Goal: Task Accomplishment & Management: Manage account settings

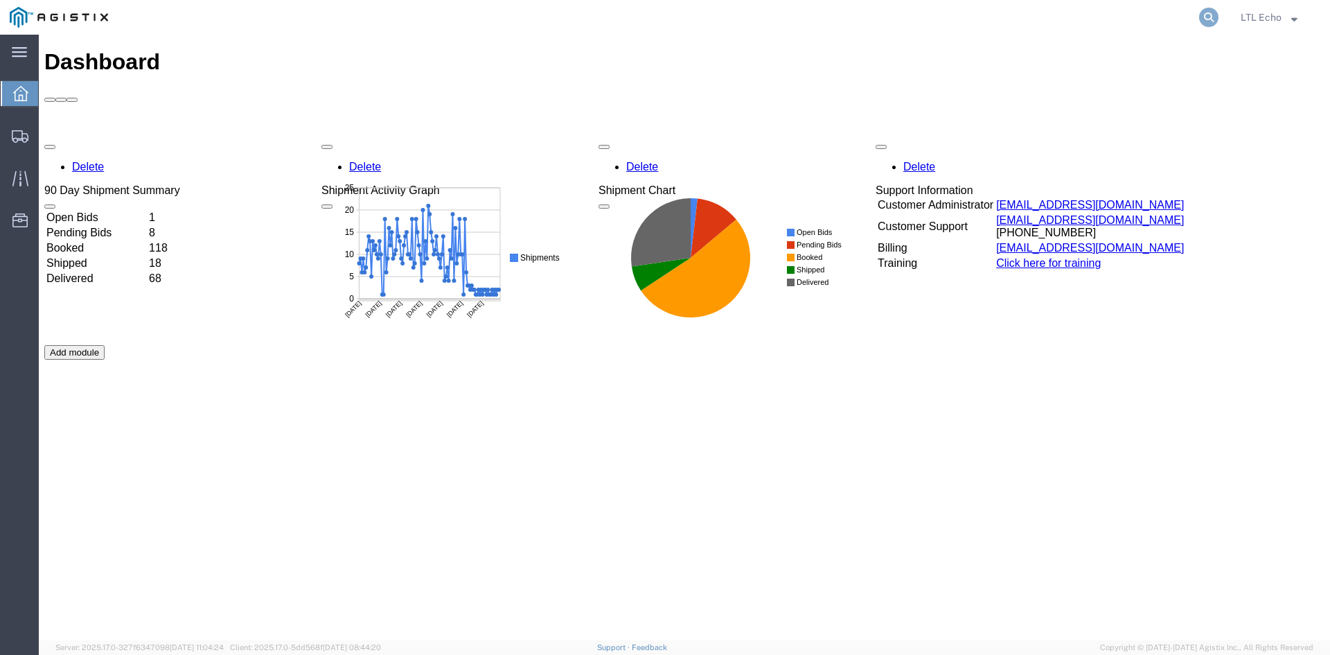
click at [1212, 15] on icon at bounding box center [1208, 17] width 19 height 19
click at [1097, 16] on input "search" at bounding box center [988, 17] width 421 height 33
paste input "56387562"
type input "56387562"
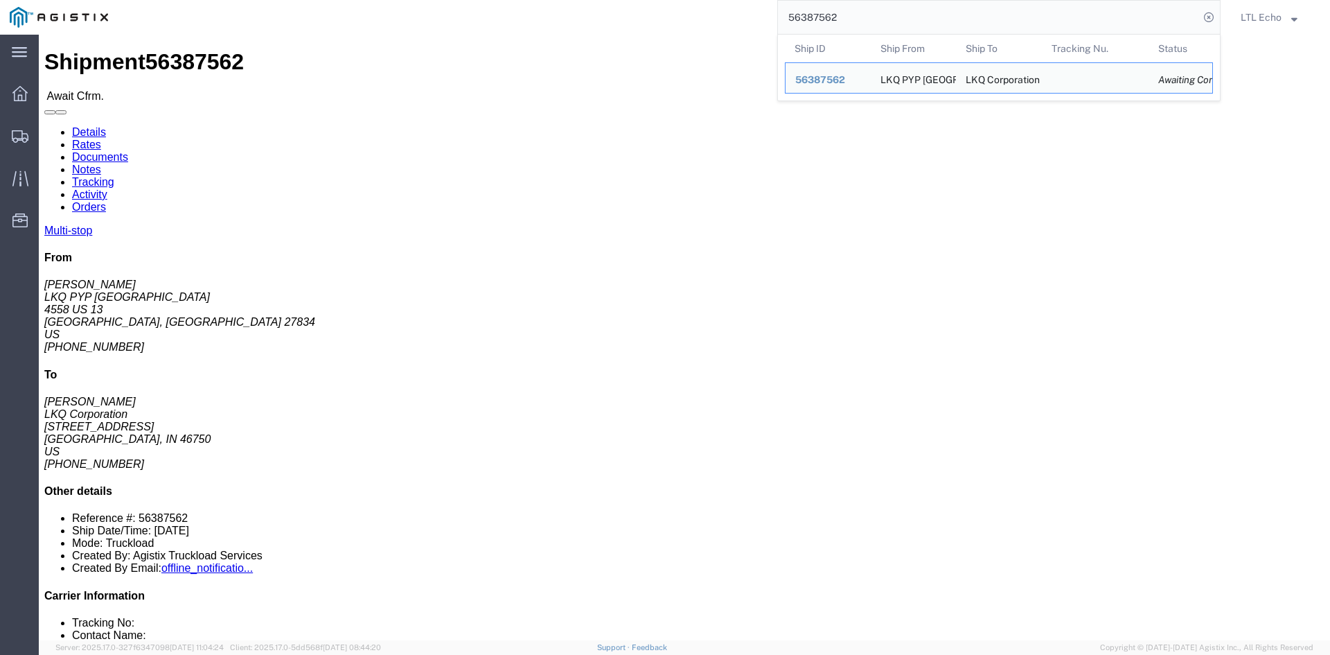
click div "Ship From LKQ PYP [GEOGRAPHIC_DATA] ([PERSON_NAME]) 1227 [STREET_ADDRESS] [GEOG…"
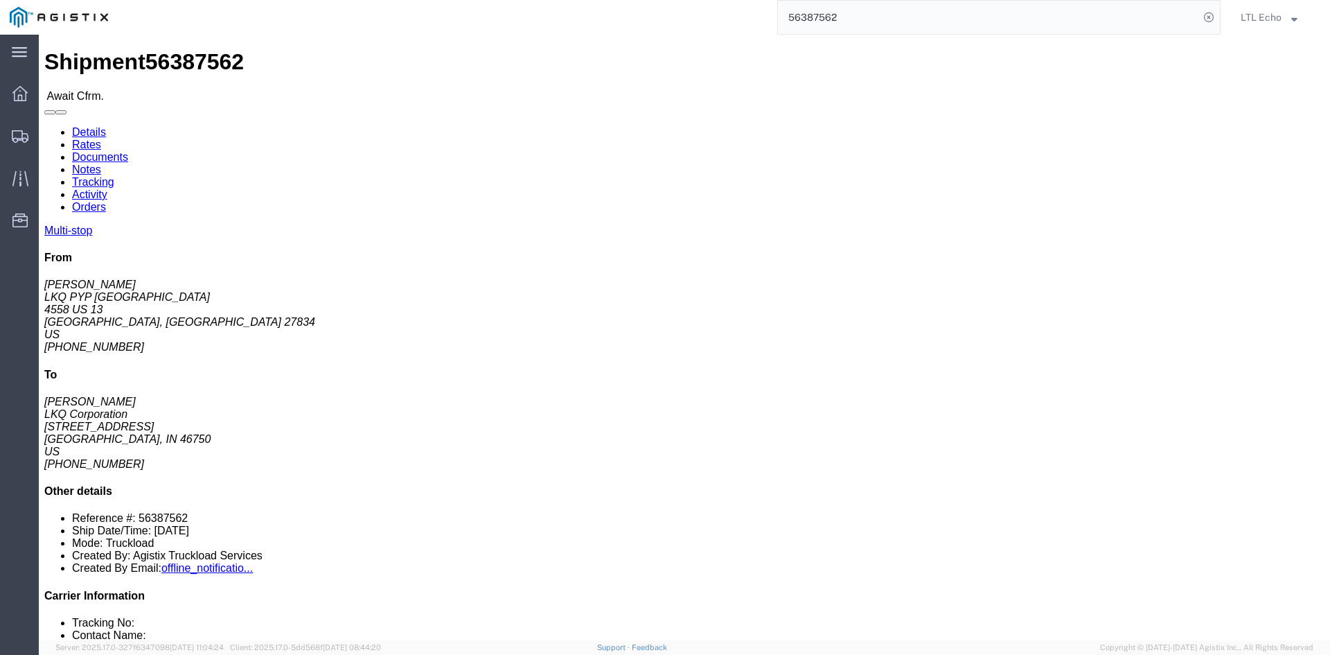
click span "56387562"
copy span "56387562"
drag, startPoint x: 218, startPoint y: 410, endPoint x: 317, endPoint y: 409, distance: 98.4
click td "LKQ PYP Raleigh [STREET_ADDRESS]"
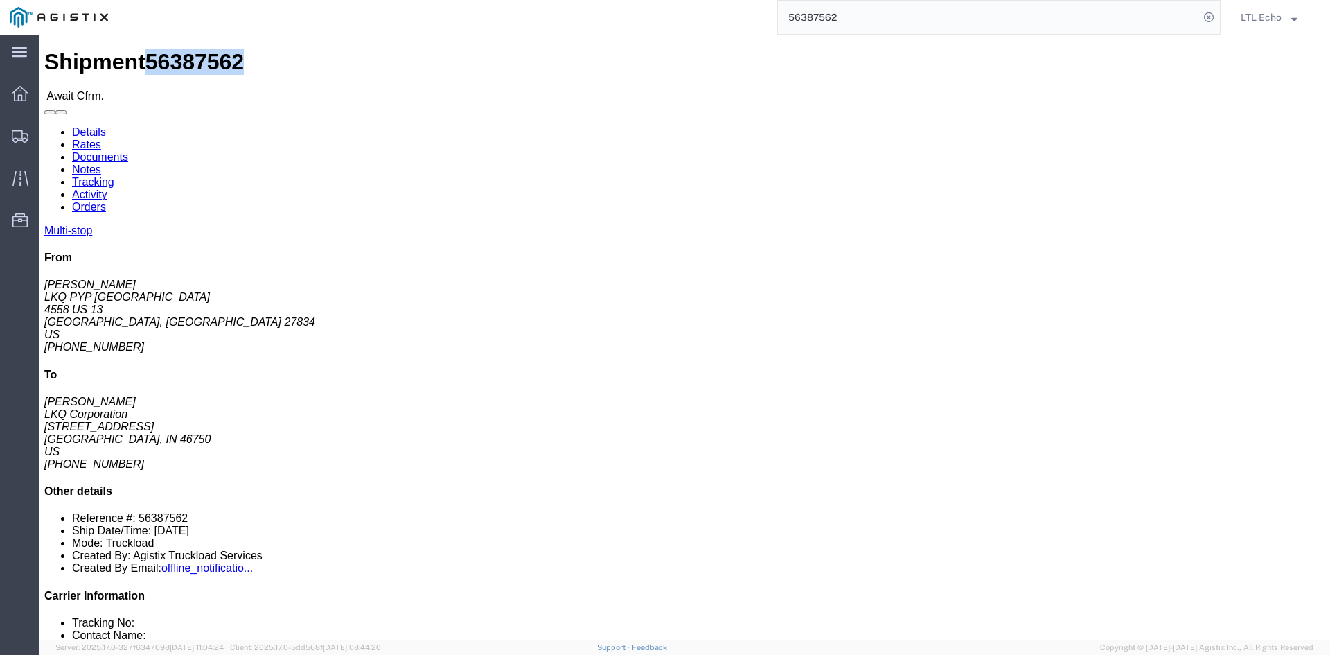
copy div "[STREET_ADDRESS],"
click span "56387562"
copy span "56387562"
click link "Rates"
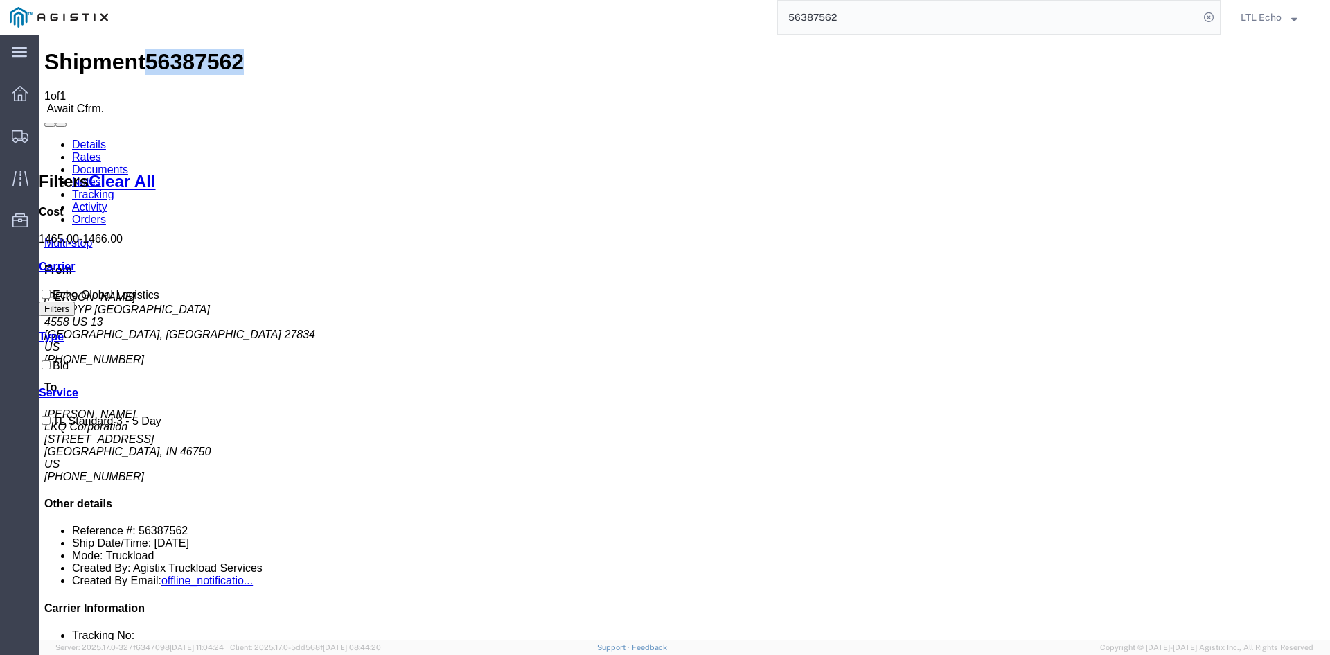
click at [87, 139] on link "Details" at bounding box center [89, 145] width 34 height 12
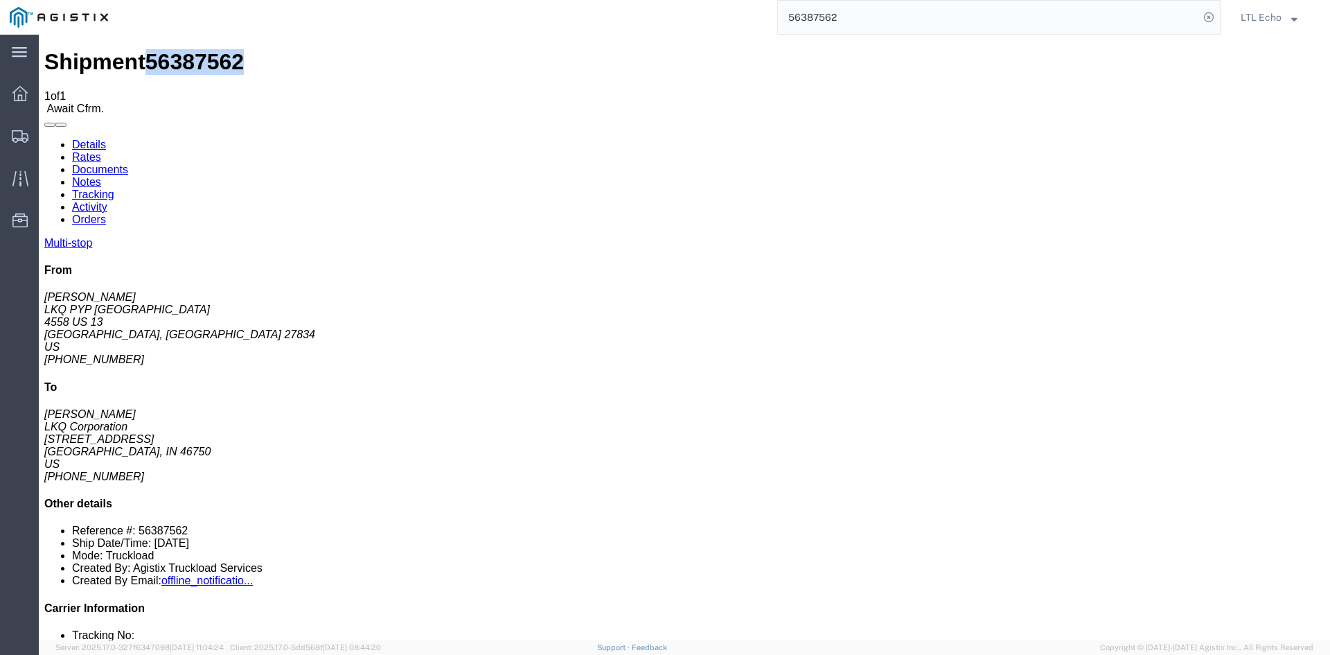
click link "Confirm"
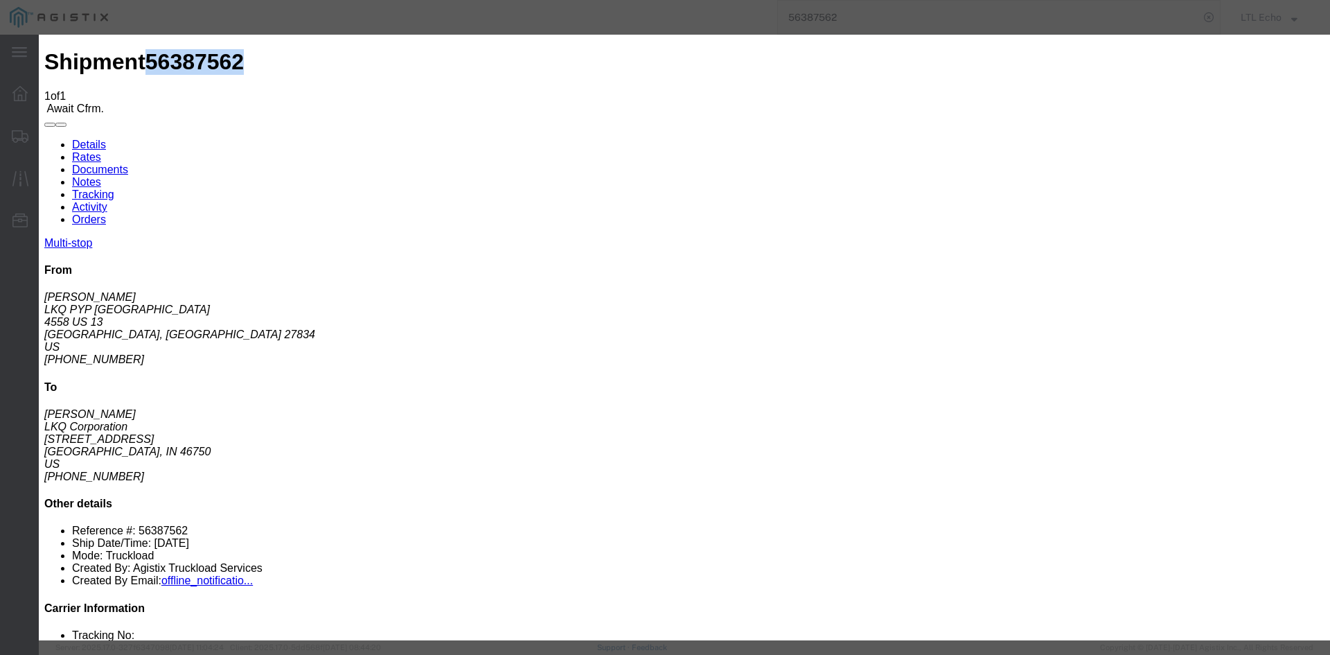
click input "checkbox"
checkbox input "true"
type input "LTL Echo"
type input "+ 8005116111"
drag, startPoint x: 466, startPoint y: 143, endPoint x: 477, endPoint y: 161, distance: 20.8
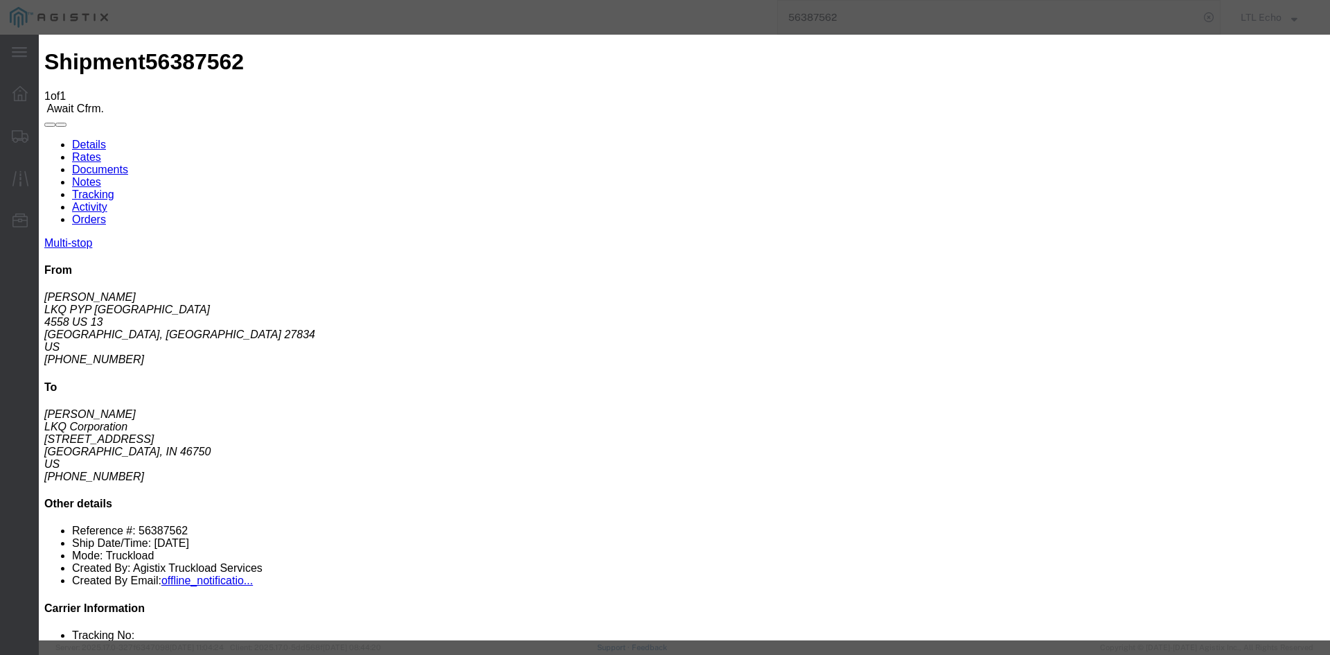
click input "text"
type input "63956677"
click button "Submit"
